Goal: Information Seeking & Learning: Learn about a topic

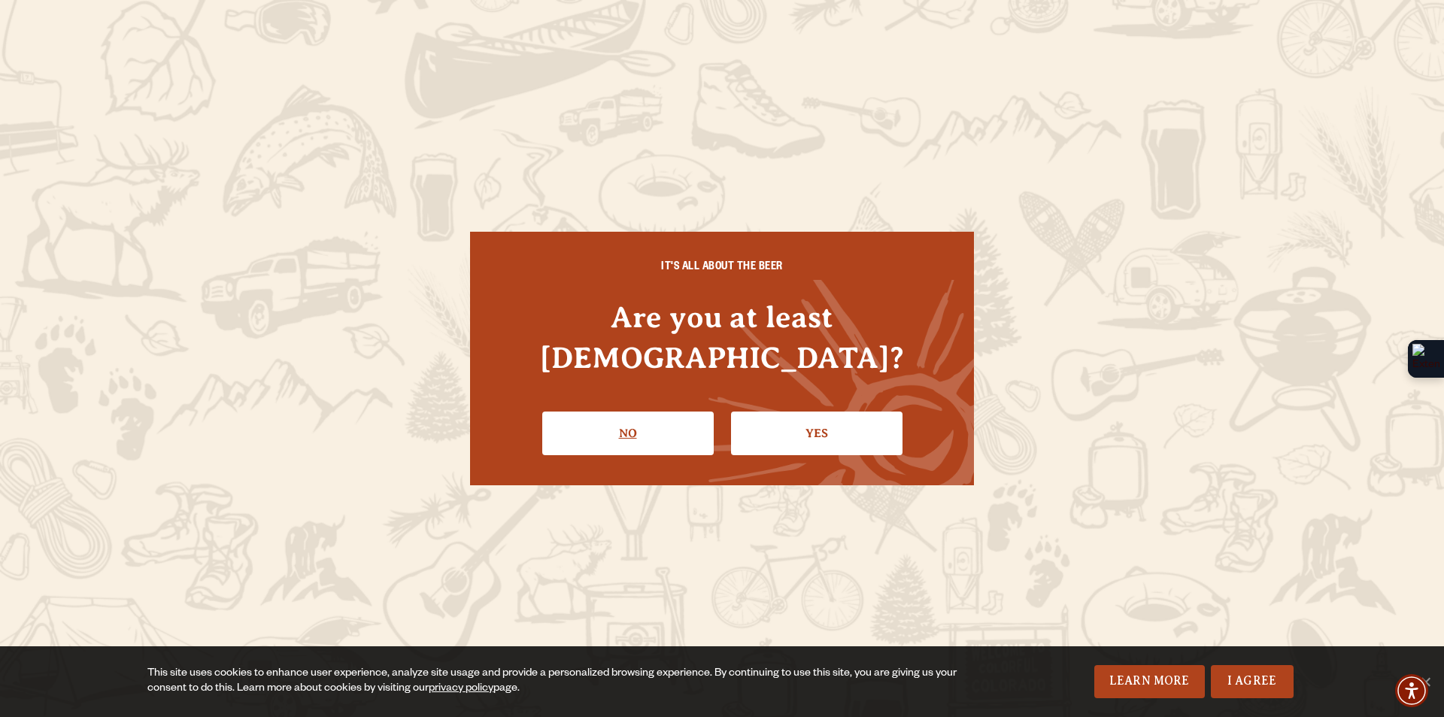
click at [659, 411] on link "No" at bounding box center [627, 433] width 171 height 44
click at [745, 428] on link "Yes" at bounding box center [816, 433] width 171 height 44
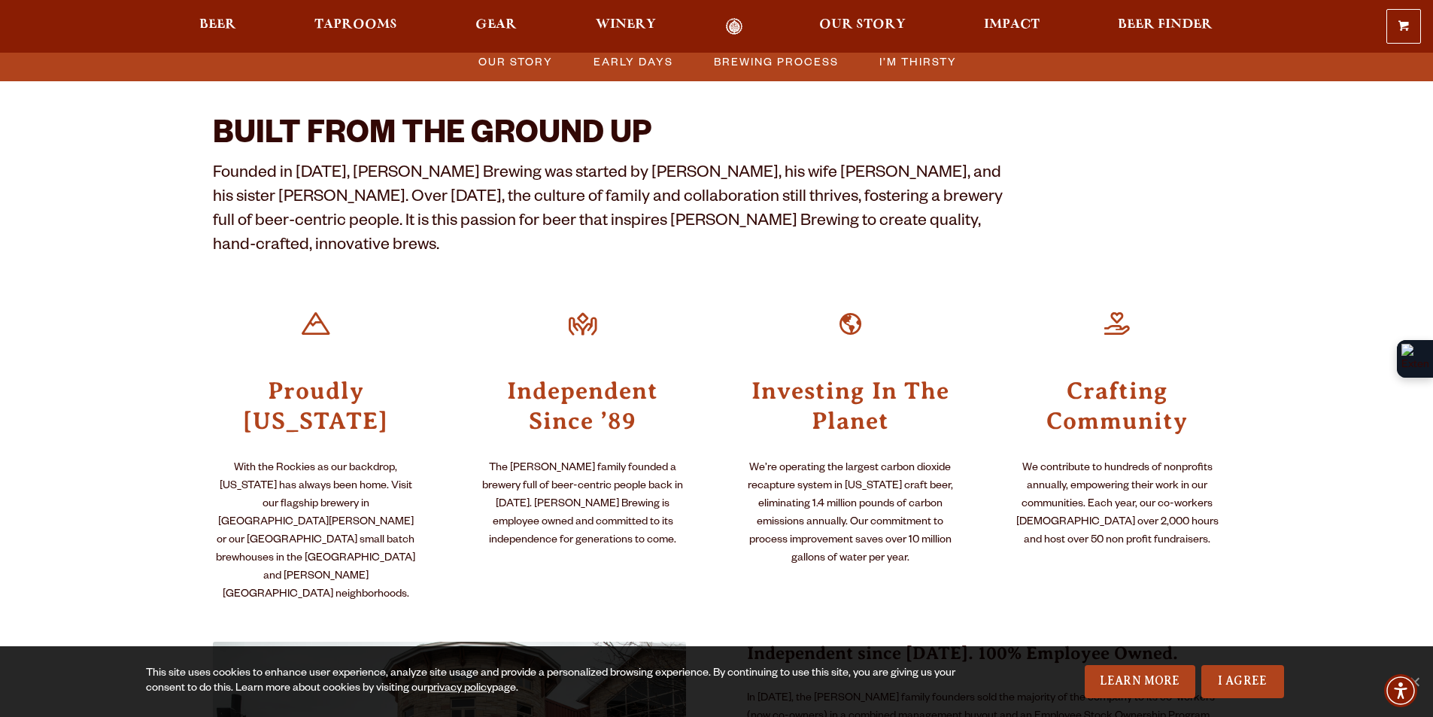
scroll to position [451, 0]
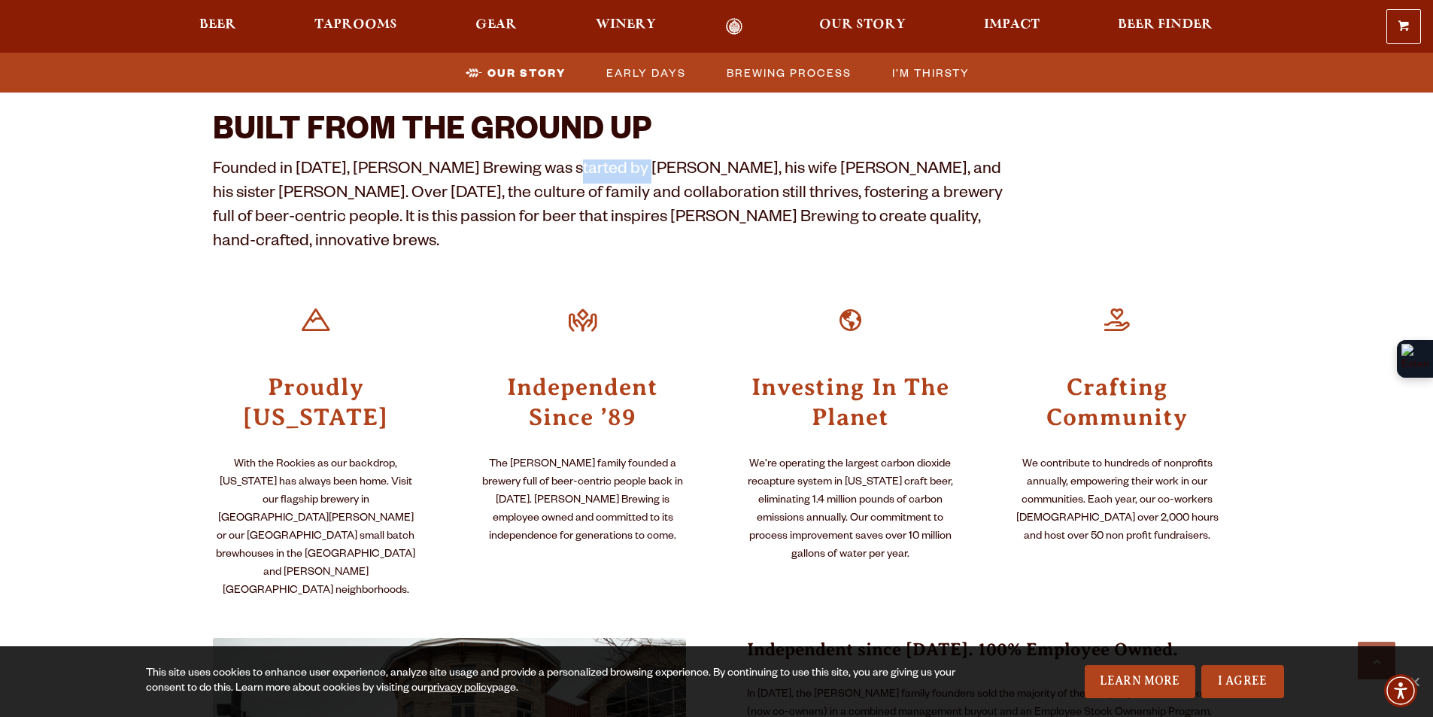
drag, startPoint x: 546, startPoint y: 161, endPoint x: 625, endPoint y: 166, distance: 79.1
click at [625, 166] on p "Founded in [DATE], [PERSON_NAME] Brewing was started by [PERSON_NAME], his wife…" at bounding box center [610, 207] width 794 height 96
copy p "[PERSON_NAME]"
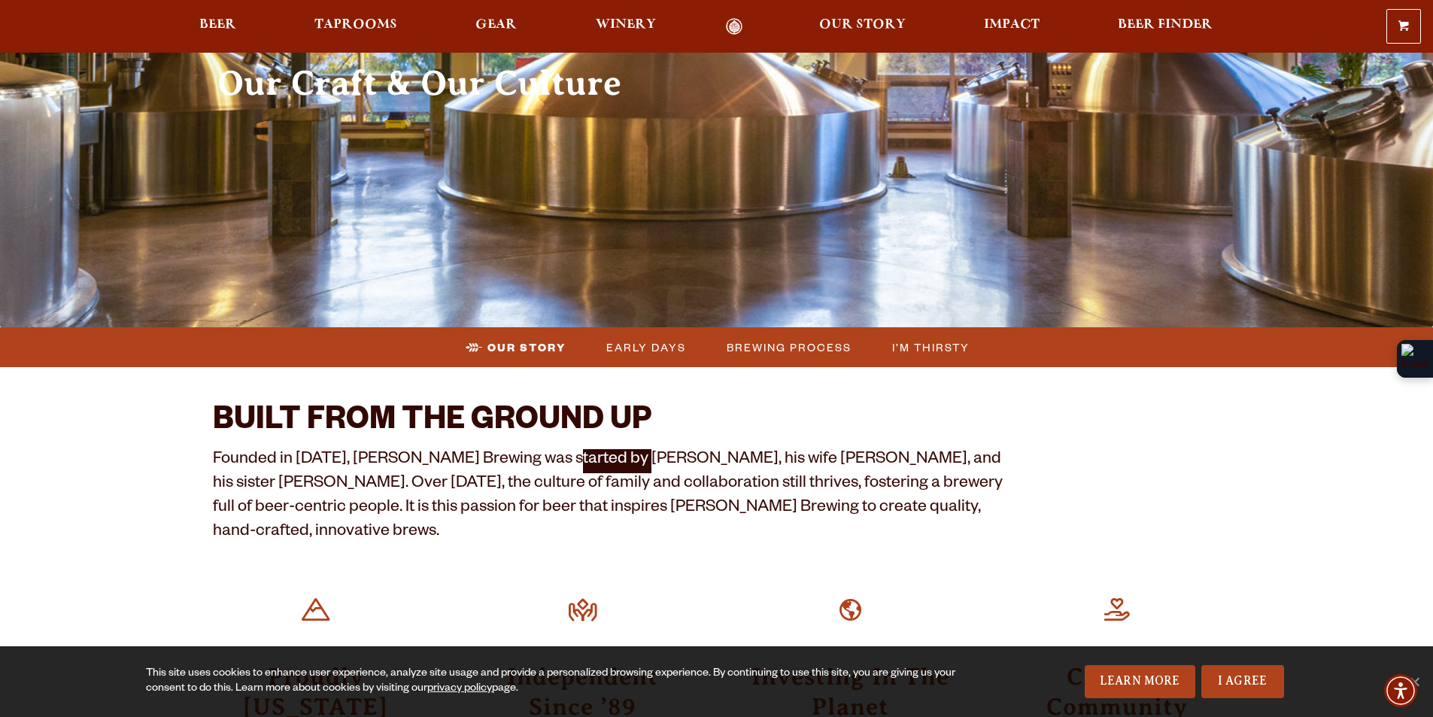
scroll to position [150, 0]
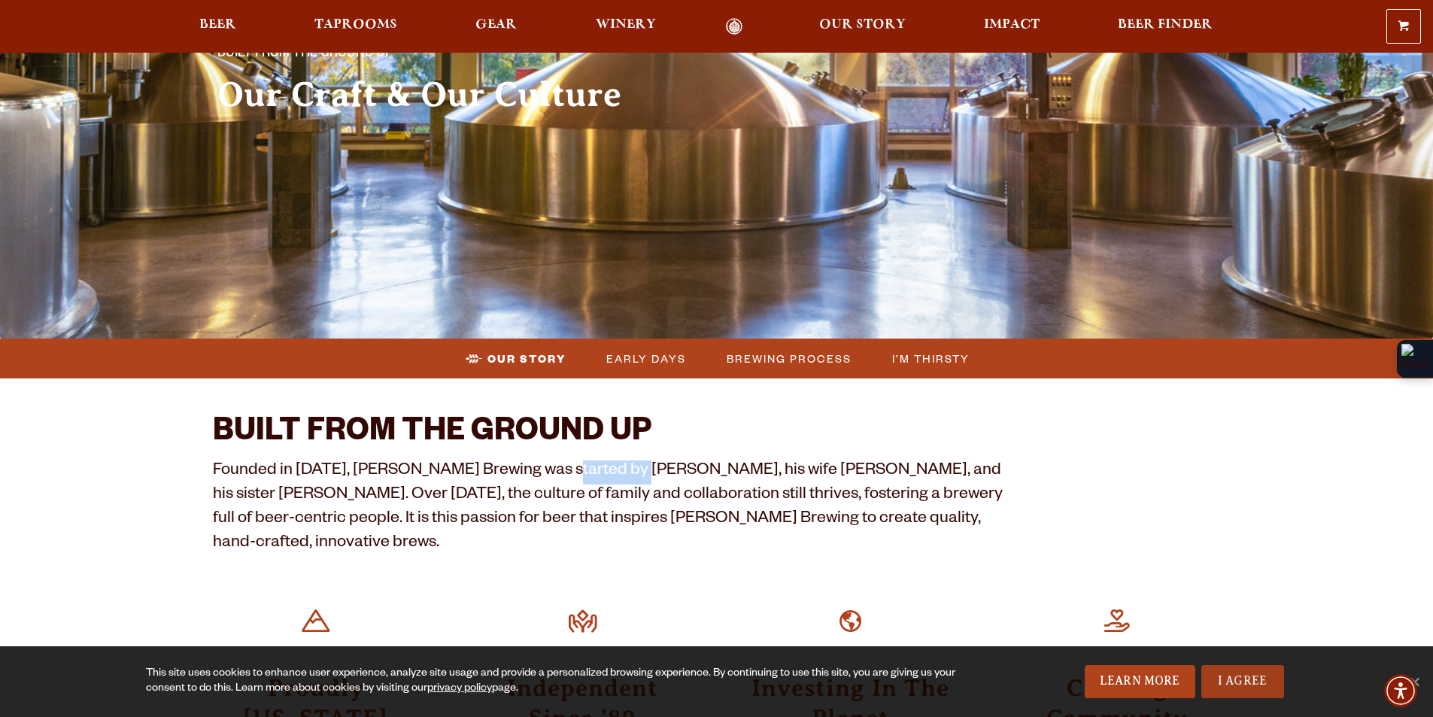
click at [1215, 687] on link "I Agree" at bounding box center [1242, 681] width 83 height 33
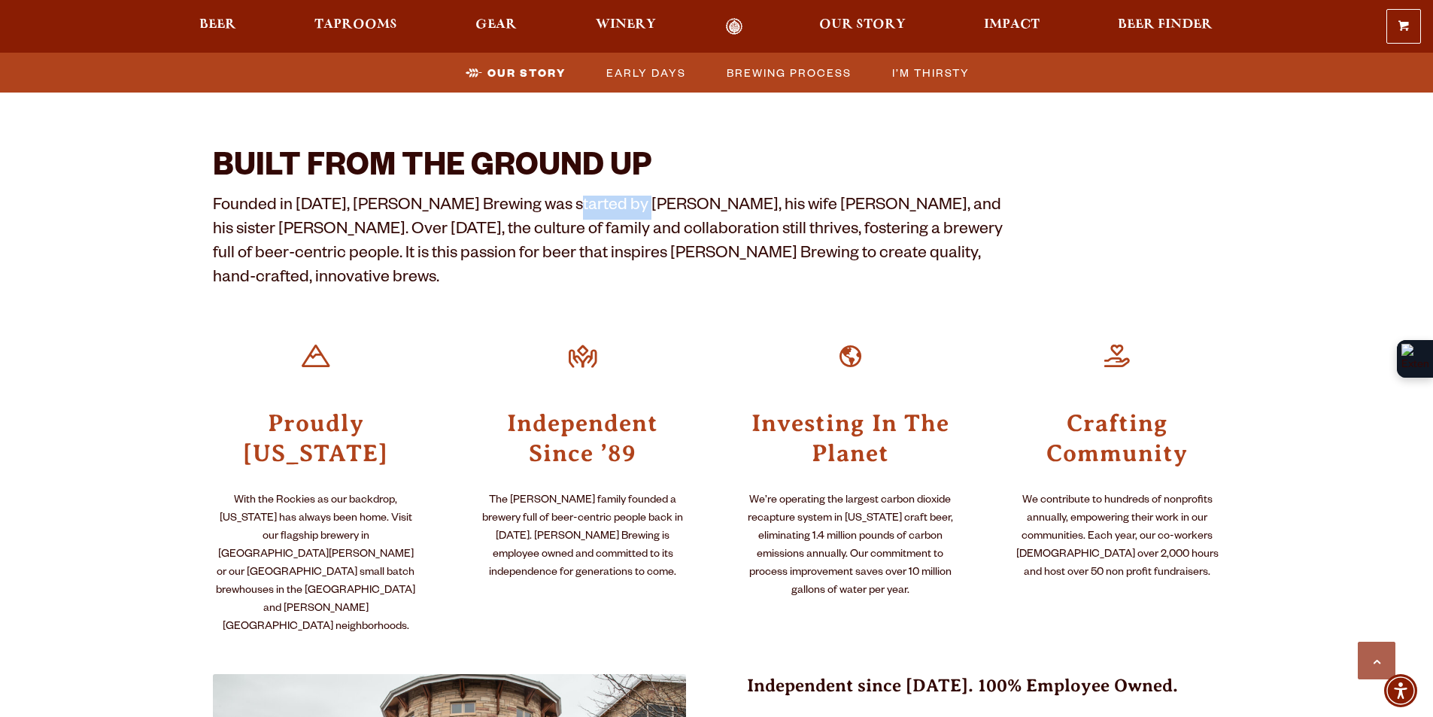
scroll to position [376, 0]
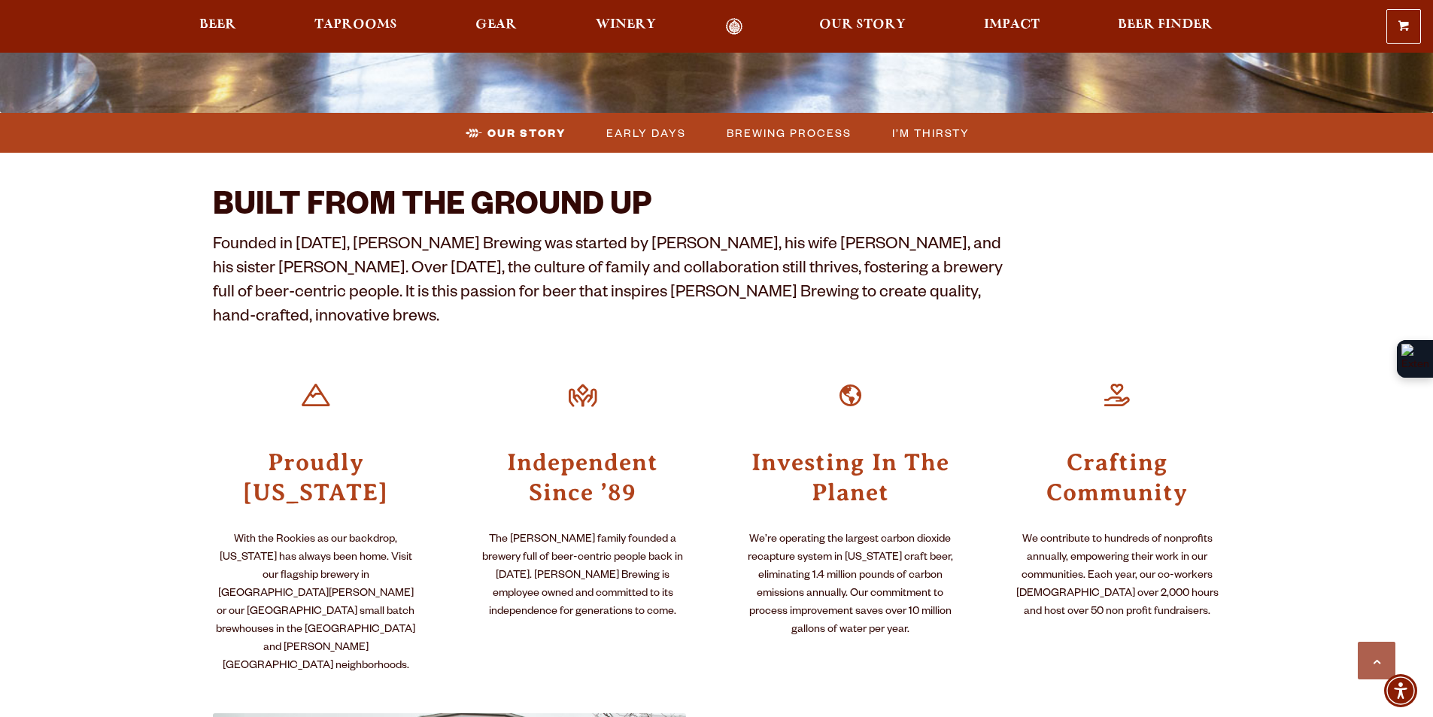
click at [349, 250] on p "Founded in [DATE], [PERSON_NAME] Brewing was started by [PERSON_NAME], his wife…" at bounding box center [610, 283] width 794 height 96
click at [348, 249] on p "Founded in [DATE], [PERSON_NAME] Brewing was started by [PERSON_NAME], his wife…" at bounding box center [610, 283] width 794 height 96
click at [615, 245] on p "Founded in [DATE], [PERSON_NAME] Brewing was started by [PERSON_NAME], his wife…" at bounding box center [610, 283] width 794 height 96
click at [517, 243] on p "Founded in [DATE], [PERSON_NAME] Brewing was started by [PERSON_NAME], his wife…" at bounding box center [610, 283] width 794 height 96
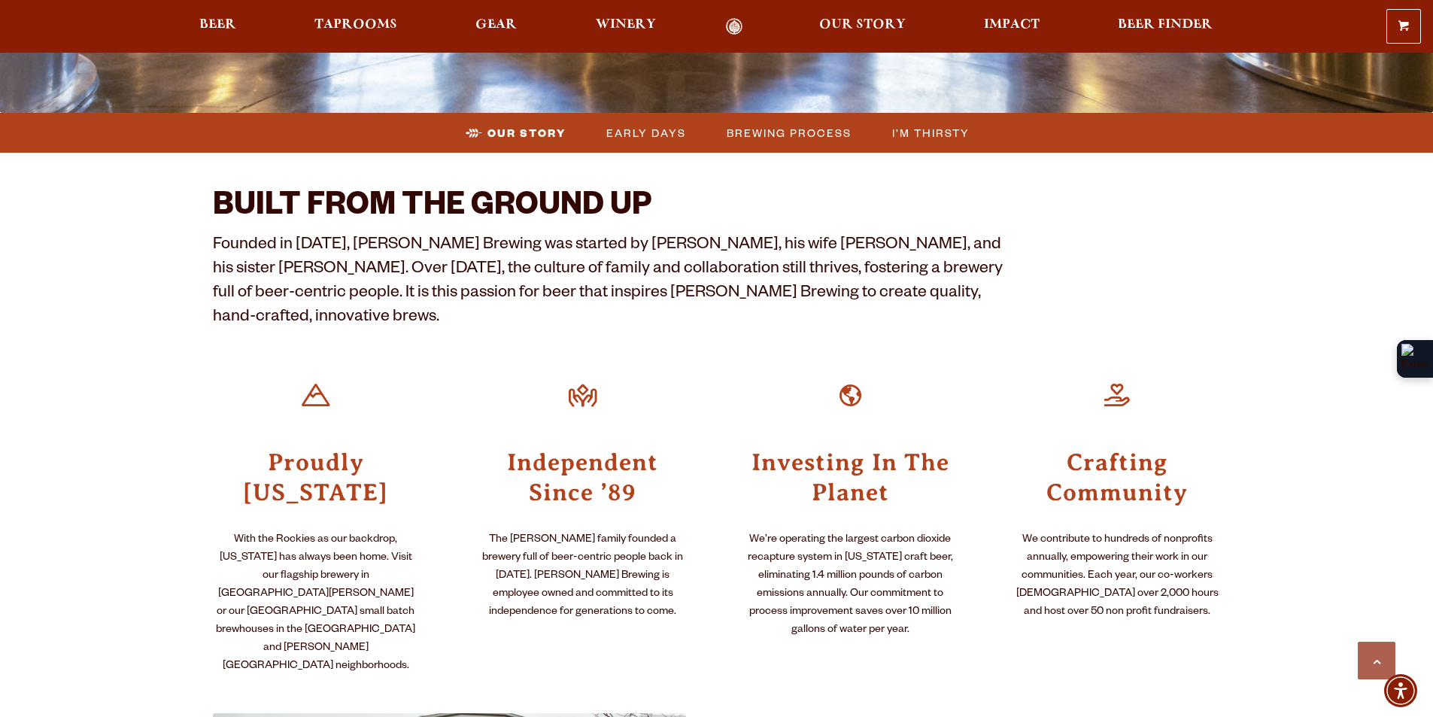
click at [502, 244] on p "Founded in [DATE], [PERSON_NAME] Brewing was started by [PERSON_NAME], his wife…" at bounding box center [610, 283] width 794 height 96
click at [534, 244] on p "Founded in [DATE], [PERSON_NAME] Brewing was started by [PERSON_NAME], his wife…" at bounding box center [610, 283] width 794 height 96
drag, startPoint x: 544, startPoint y: 244, endPoint x: 625, endPoint y: 239, distance: 80.6
click at [625, 239] on p "Founded in [DATE], [PERSON_NAME] Brewing was started by [PERSON_NAME], his wife…" at bounding box center [610, 283] width 794 height 96
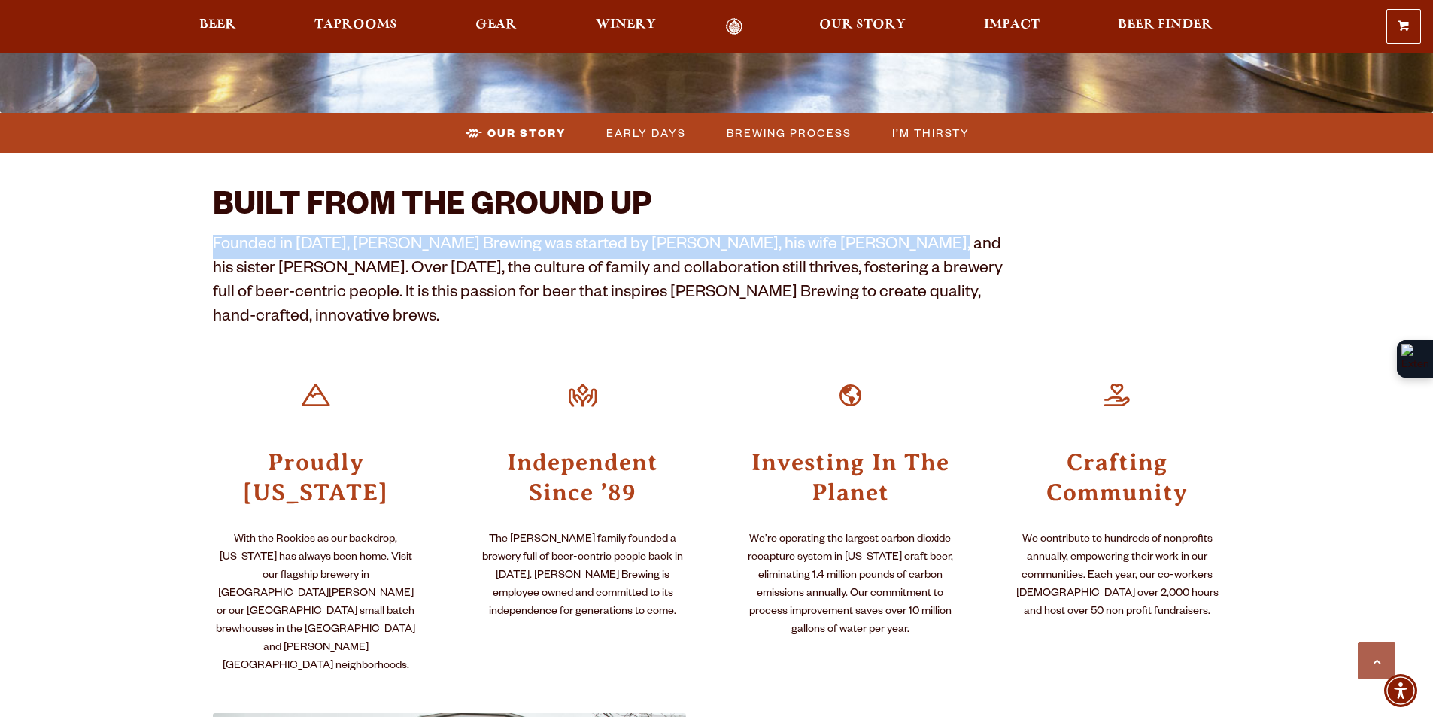
drag, startPoint x: 214, startPoint y: 236, endPoint x: 879, endPoint y: 248, distance: 665.6
click at [879, 248] on p "Founded in [DATE], [PERSON_NAME] Brewing was started by [PERSON_NAME], his wife…" at bounding box center [610, 283] width 794 height 96
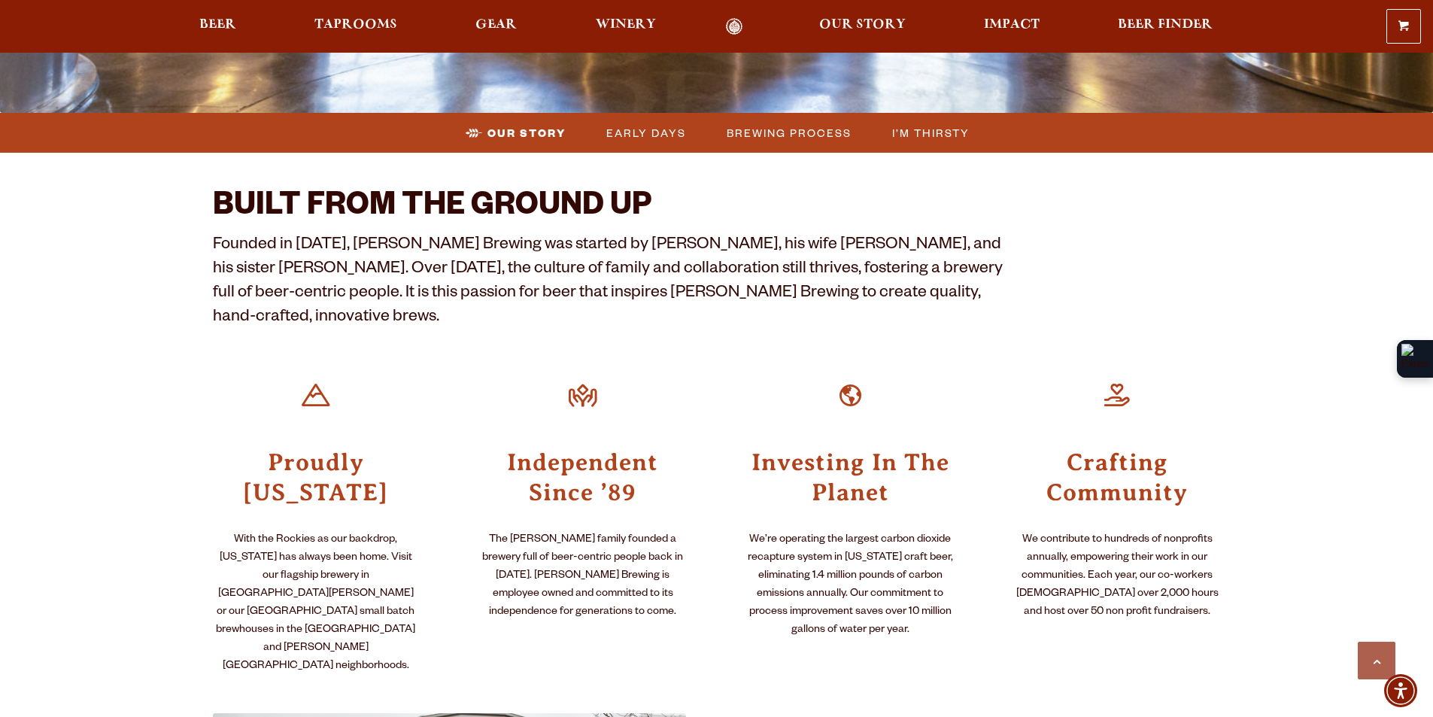
click at [505, 273] on p "Founded in [DATE], [PERSON_NAME] Brewing was started by [PERSON_NAME], his wife…" at bounding box center [610, 283] width 794 height 96
drag, startPoint x: 547, startPoint y: 237, endPoint x: 626, endPoint y: 236, distance: 79.0
click at [626, 236] on p "Founded in [DATE], [PERSON_NAME] Brewing was started by [PERSON_NAME], his wife…" at bounding box center [610, 283] width 794 height 96
copy p "[PERSON_NAME]"
